Goal: Find specific page/section: Find specific page/section

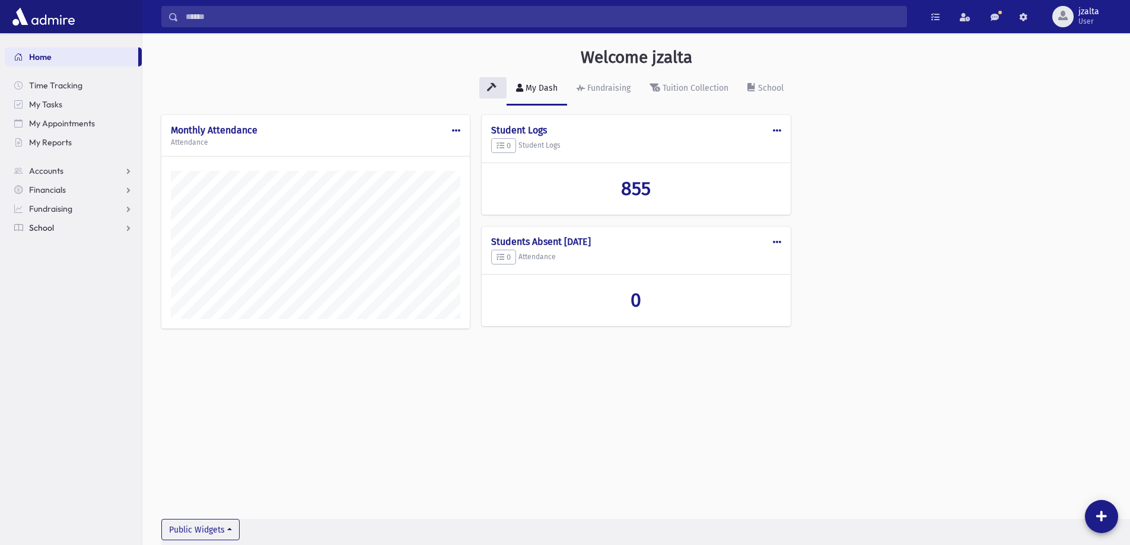
scroll to position [539, 987]
click at [118, 224] on link "School" at bounding box center [73, 227] width 137 height 19
click at [74, 249] on link "Students" at bounding box center [73, 246] width 137 height 19
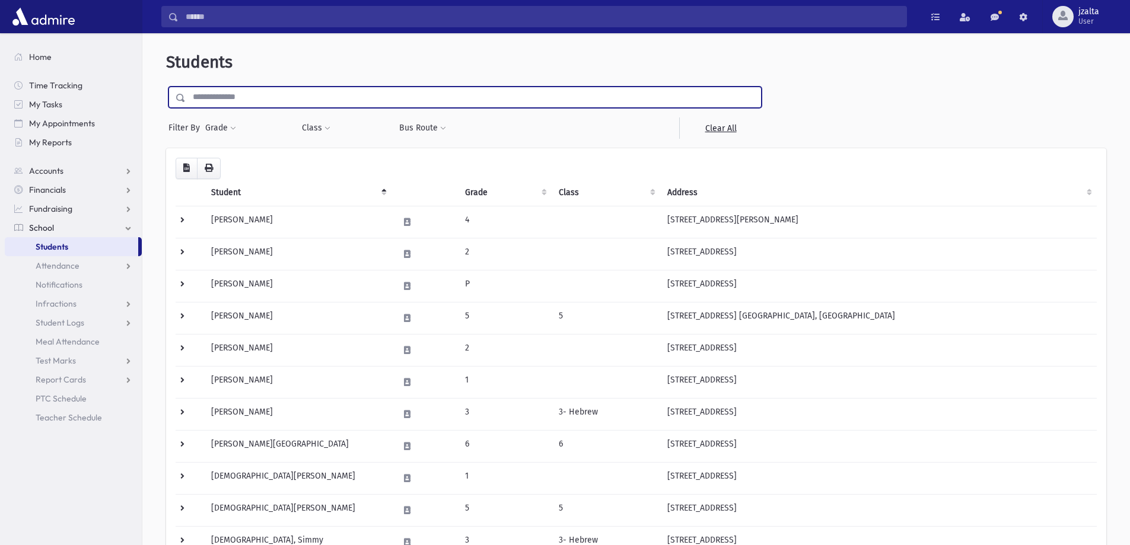
drag, startPoint x: 393, startPoint y: 104, endPoint x: 399, endPoint y: 98, distance: 8.8
click at [393, 104] on input "text" at bounding box center [473, 97] width 575 height 21
type input "*****"
click at [166, 87] on input "submit" at bounding box center [182, 95] width 33 height 16
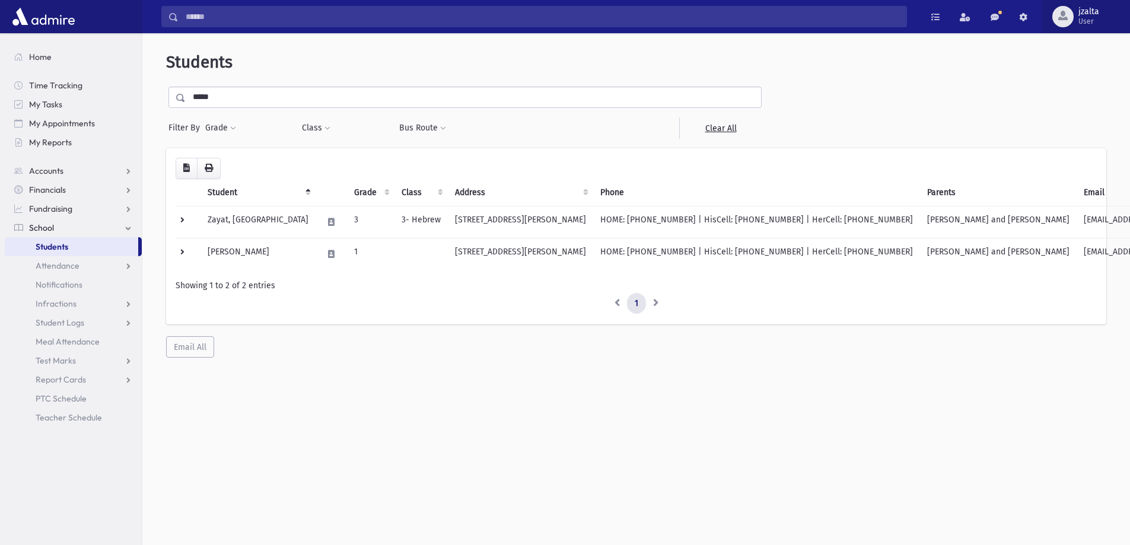
drag, startPoint x: 1113, startPoint y: 13, endPoint x: 1110, endPoint y: 18, distance: 6.1
click at [1113, 12] on button "jzalta User" at bounding box center [1086, 16] width 88 height 33
click at [1059, 126] on link "Logout" at bounding box center [1078, 121] width 95 height 22
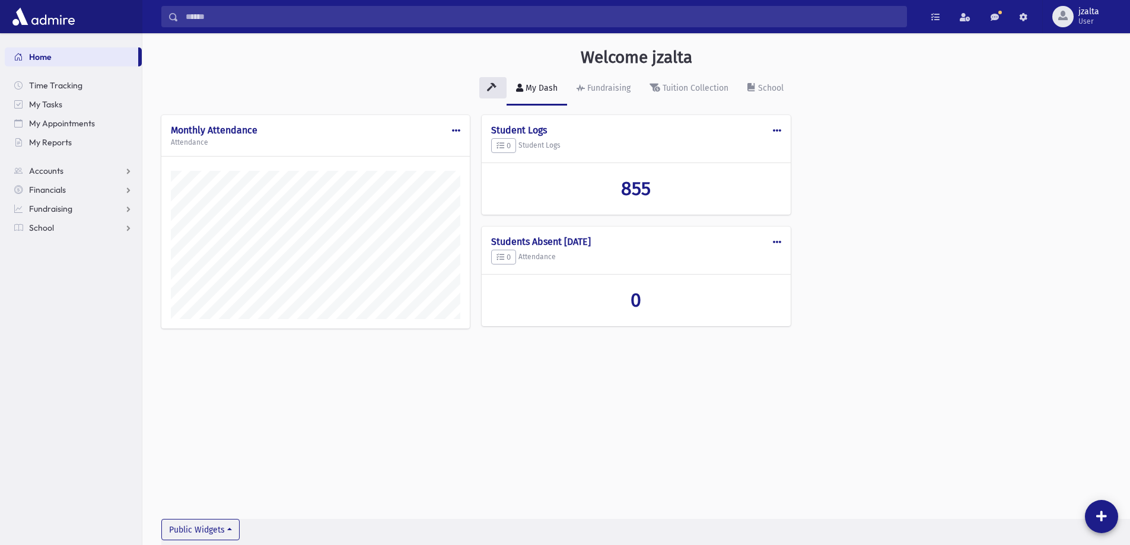
scroll to position [539, 987]
click at [128, 228] on link "School" at bounding box center [73, 227] width 137 height 19
click at [129, 265] on link "Attendance" at bounding box center [73, 265] width 137 height 19
click at [59, 287] on span "Entry" at bounding box center [55, 284] width 20 height 11
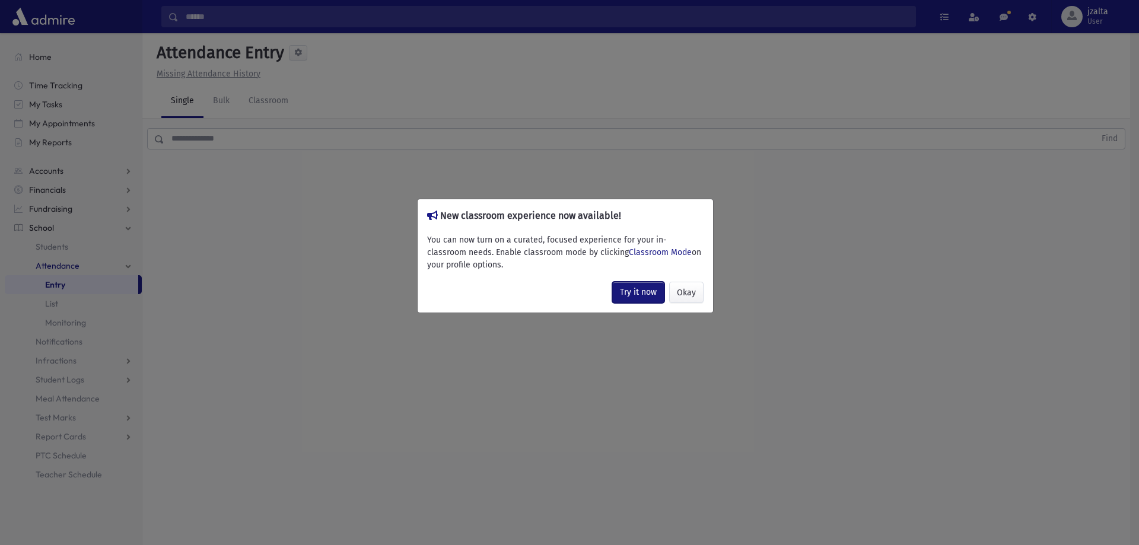
click at [631, 295] on link "Try it now" at bounding box center [638, 292] width 52 height 21
